Goal: Download file/media

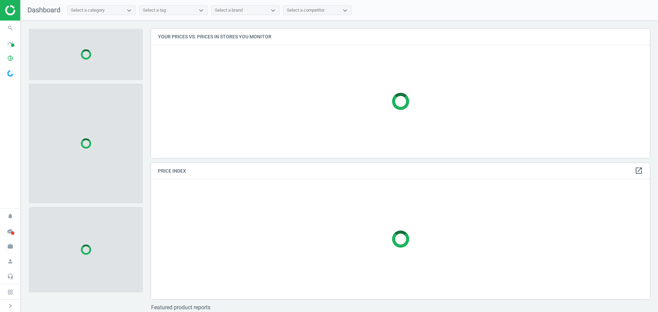
scroll to position [139, 504]
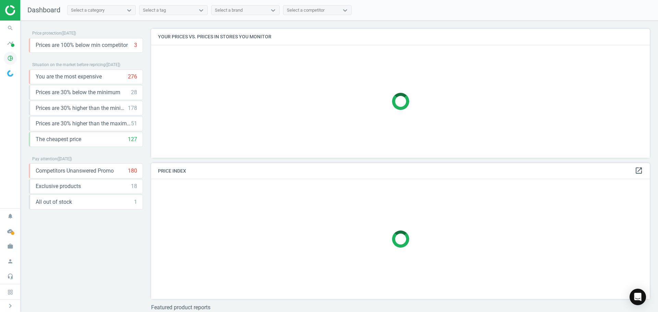
click at [6, 57] on icon "pie_chart_outlined" at bounding box center [10, 58] width 13 height 13
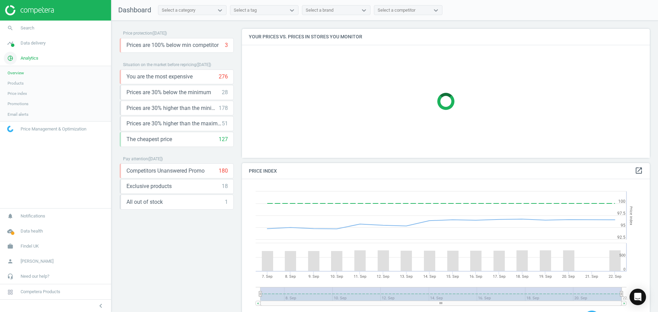
scroll to position [168, 413]
click at [29, 48] on link "timeline Data delivery" at bounding box center [55, 43] width 111 height 15
click at [29, 69] on span "Matches dashboard" at bounding box center [25, 67] width 35 height 5
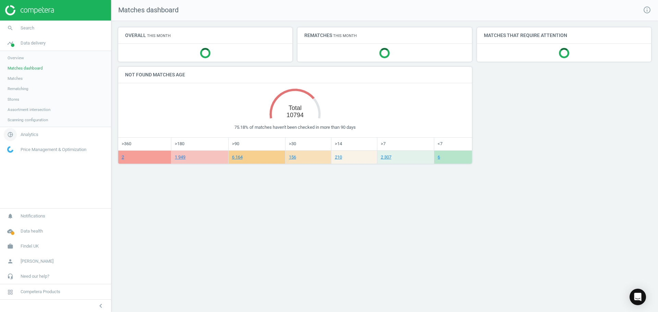
click at [30, 133] on span "Analytics" at bounding box center [30, 135] width 18 height 6
click at [15, 84] on span "Products" at bounding box center [16, 83] width 16 height 5
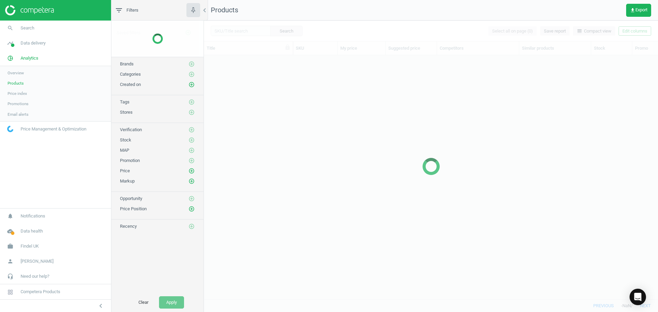
scroll to position [234, 449]
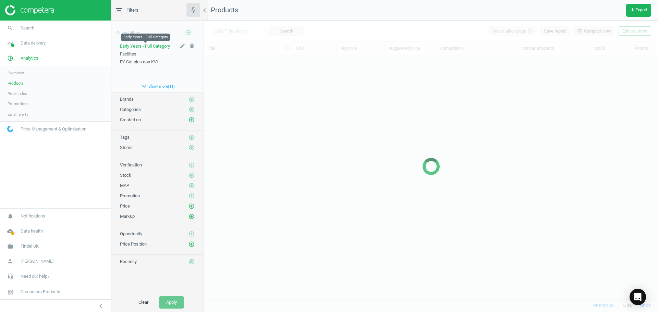
click at [153, 45] on span "Early Years - Full Category" at bounding box center [145, 46] width 50 height 5
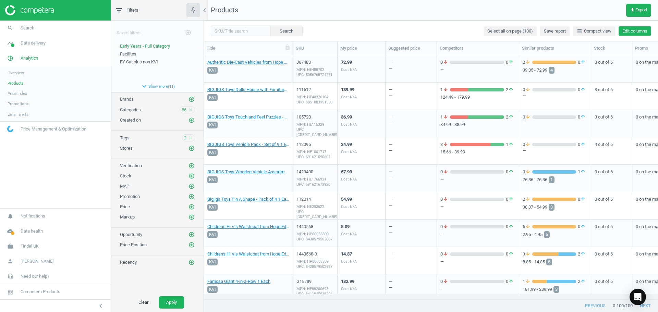
click at [628, 31] on button "Edit columns" at bounding box center [634, 31] width 33 height 10
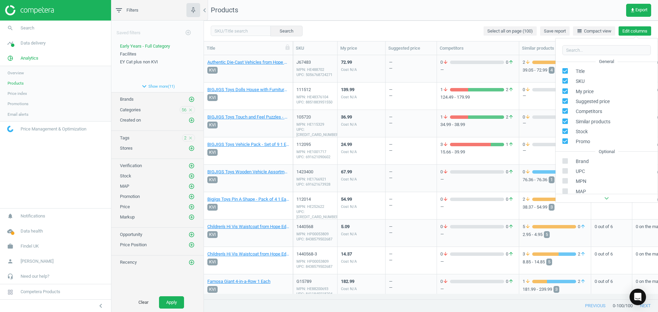
click at [628, 31] on button "Edit columns" at bounding box center [634, 31] width 33 height 10
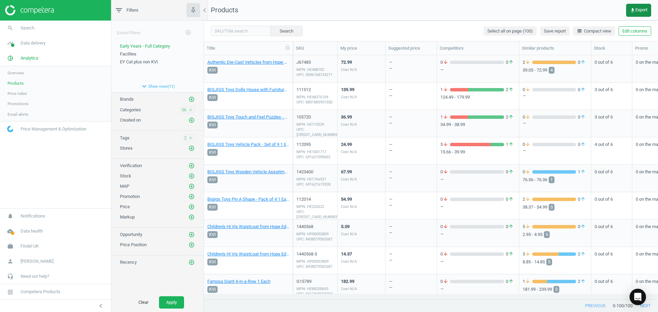
click at [632, 15] on button "get_app Export" at bounding box center [638, 10] width 25 height 13
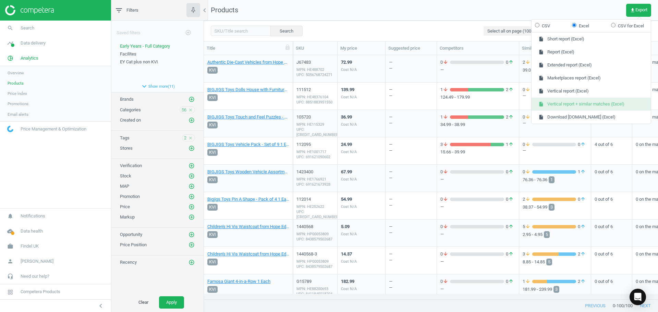
click at [597, 105] on button "insert_drive_file Vertical report + similar matches (Excel)" at bounding box center [590, 104] width 119 height 13
